Goal: Ask a question

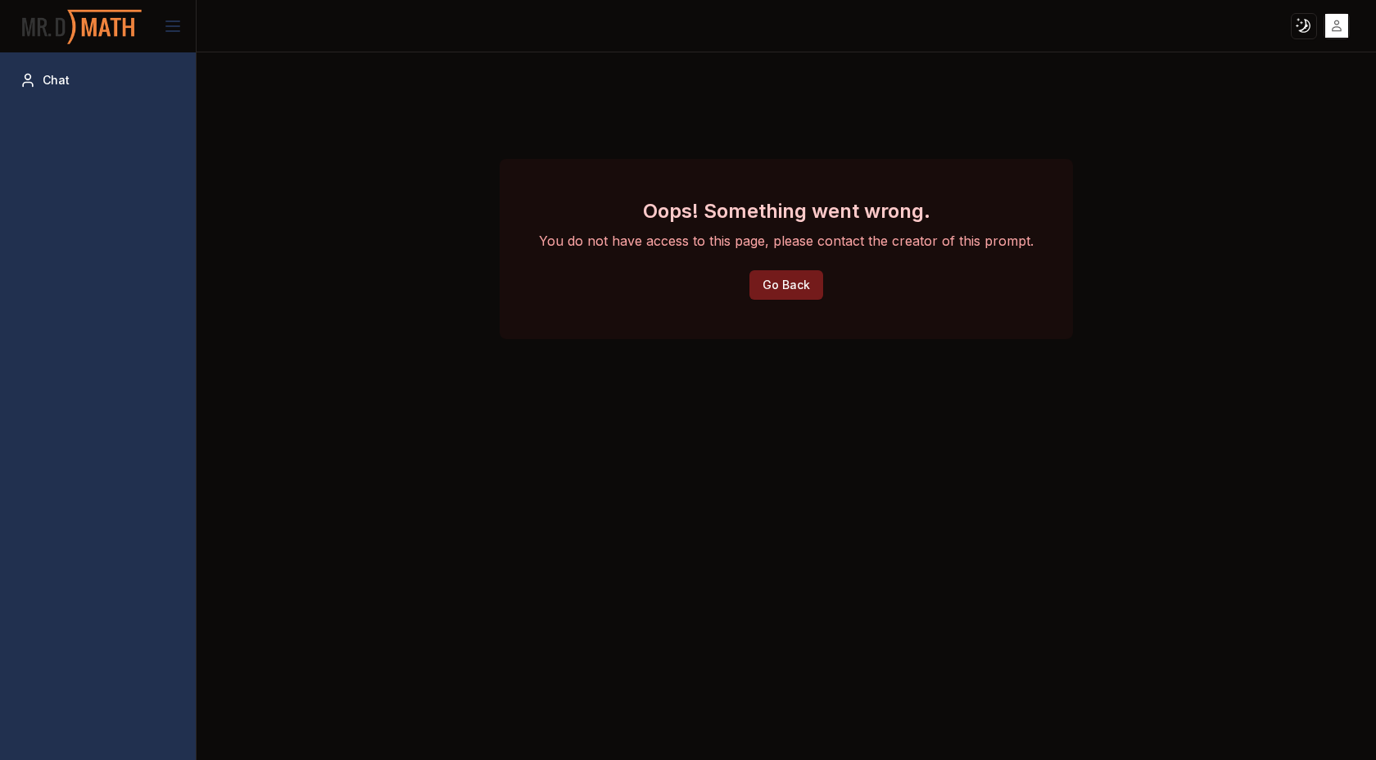
click at [764, 283] on button "Go Back" at bounding box center [787, 284] width 74 height 29
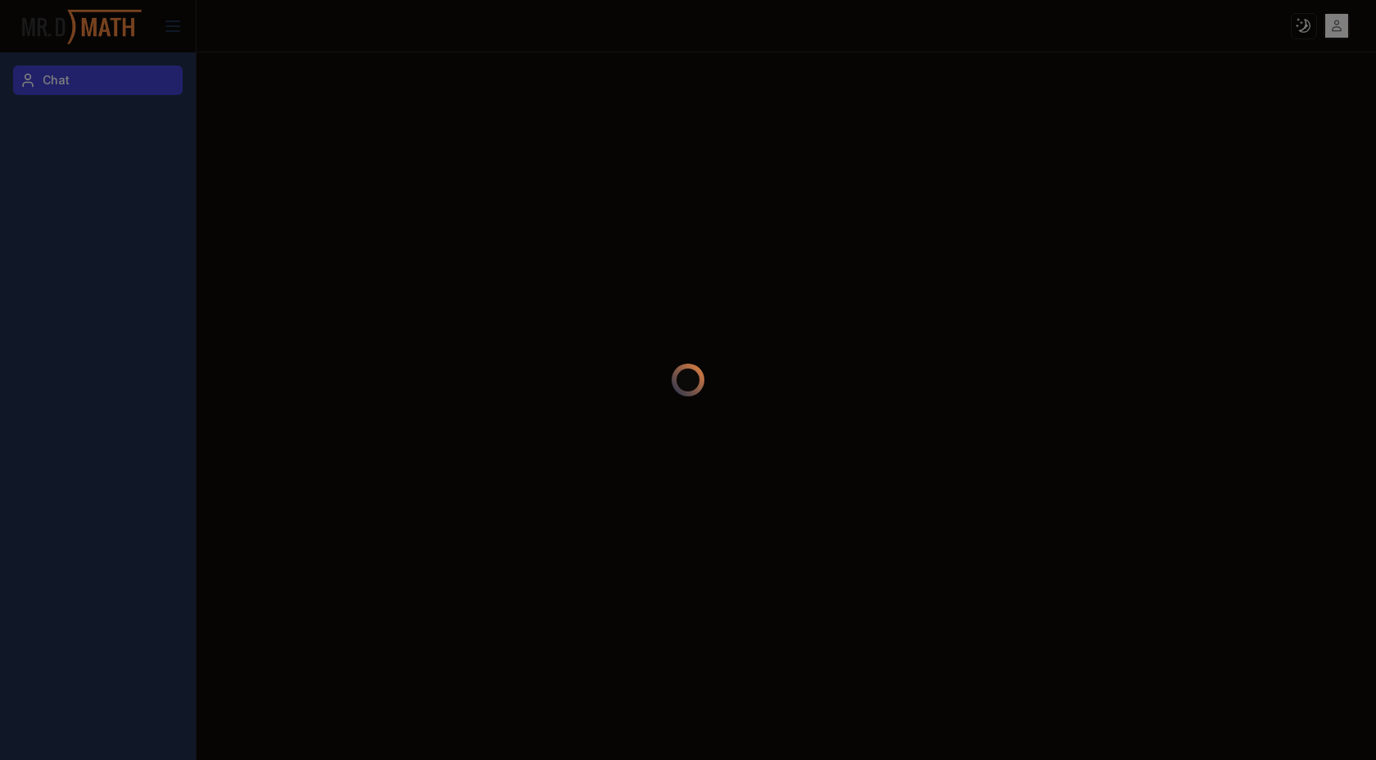
click at [60, 75] on div at bounding box center [688, 380] width 1376 height 760
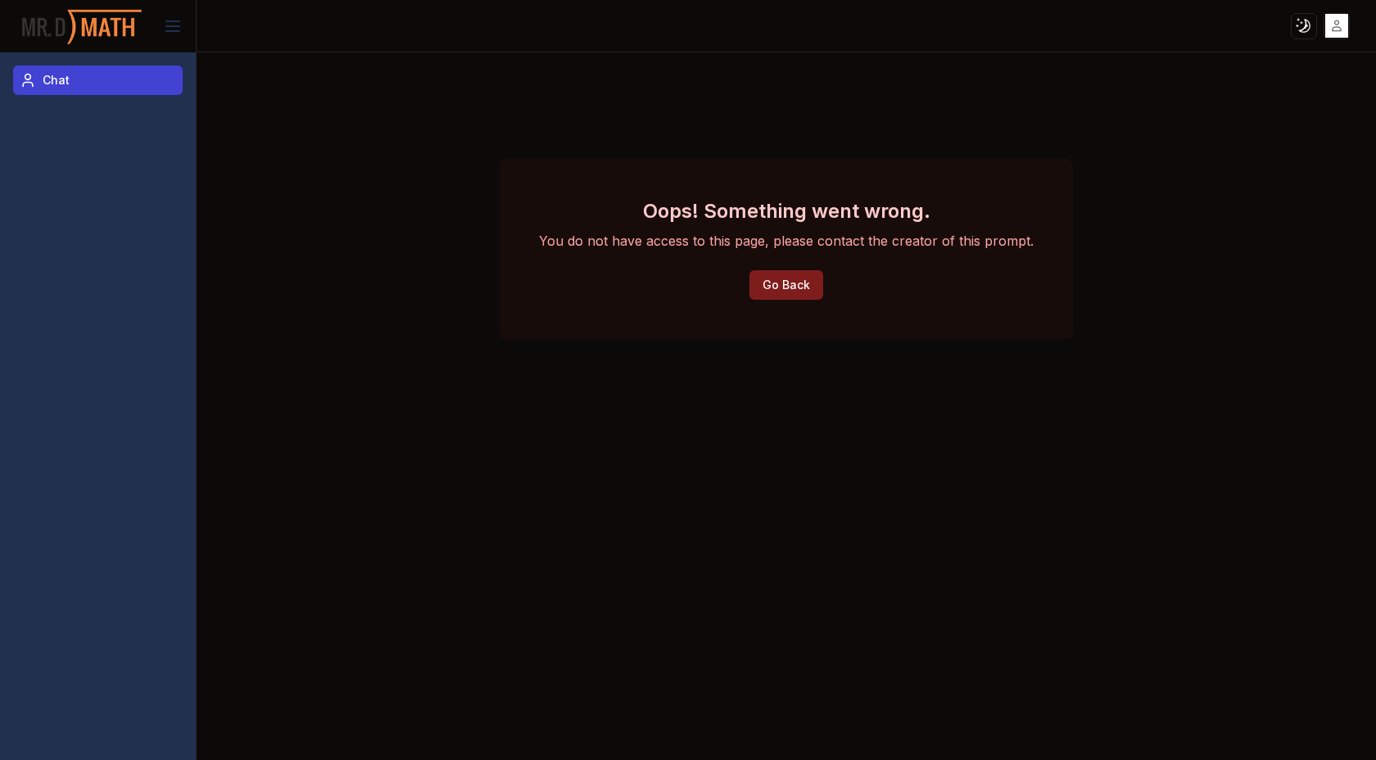
click at [61, 92] on link "Chat" at bounding box center [98, 80] width 170 height 29
click at [1295, 26] on html "Toggle theme Toggle user menu Chat Oops! Something went wrong. You do not have …" at bounding box center [688, 380] width 1376 height 760
